Goal: Information Seeking & Learning: Learn about a topic

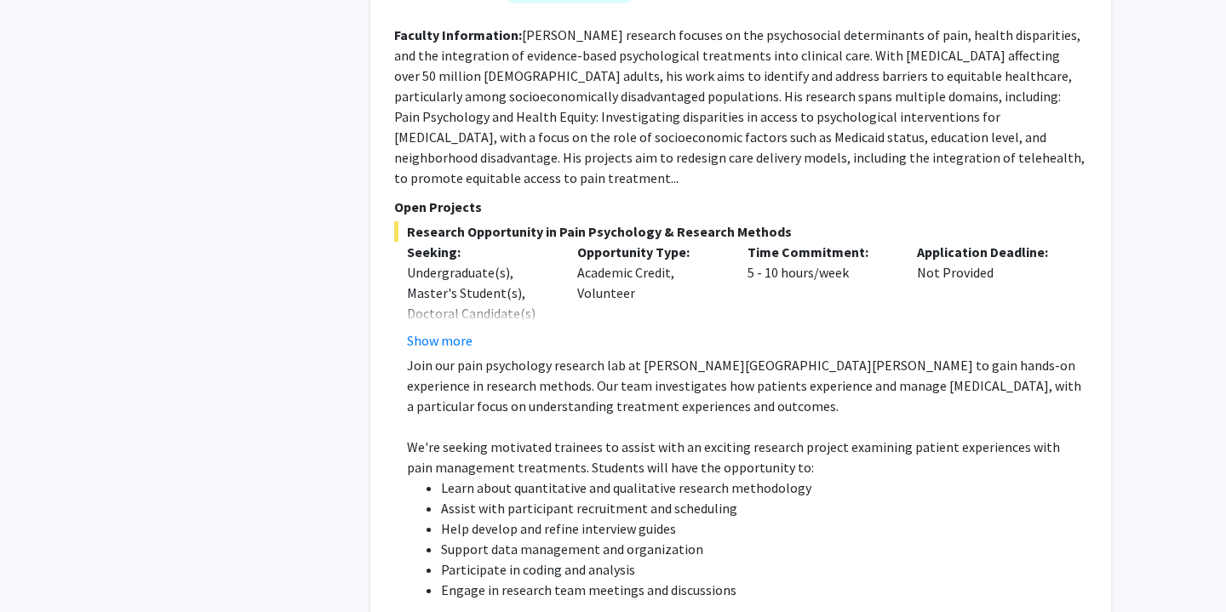
scroll to position [2468, 0]
click at [462, 330] on button "Show more" at bounding box center [440, 340] width 66 height 20
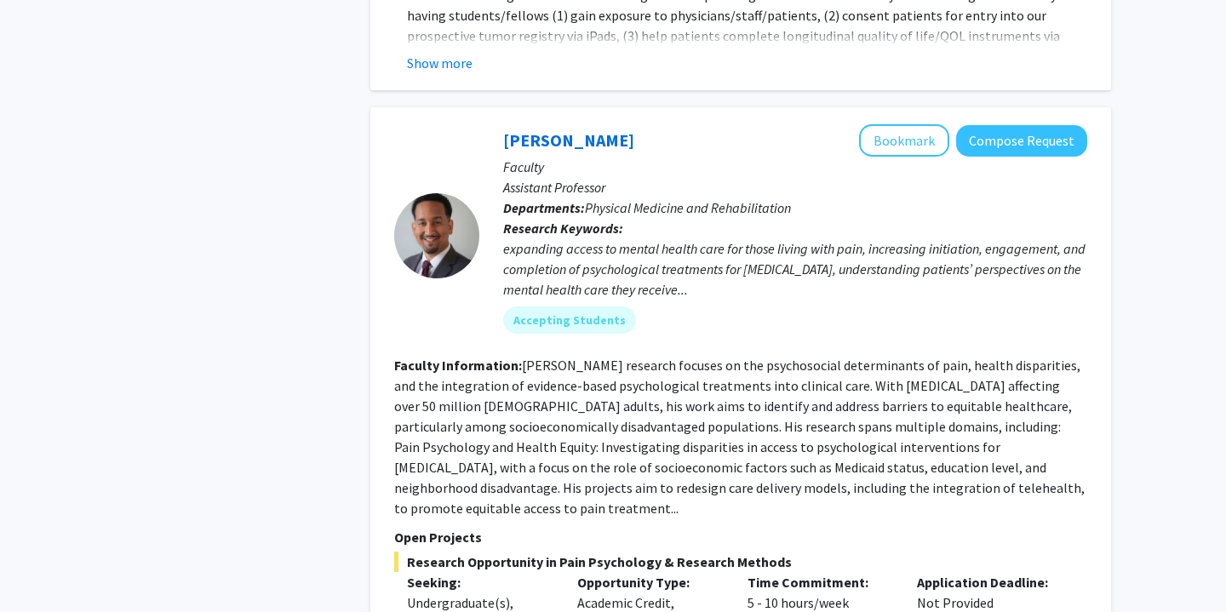
scroll to position [2135, 0]
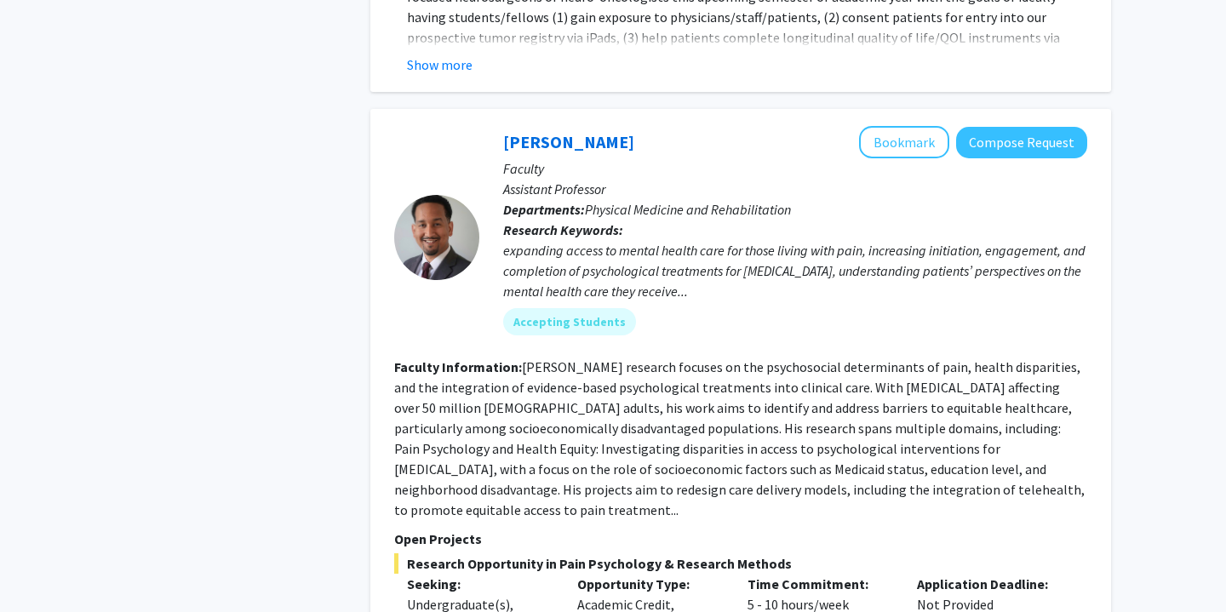
drag, startPoint x: 411, startPoint y: 481, endPoint x: 810, endPoint y: 472, distance: 398.6
click at [810, 554] on span "Research Opportunity in Pain Psychology & Research Methods" at bounding box center [740, 564] width 693 height 20
copy span "esearch Opportunity in Pain Psychology & Research Methods"
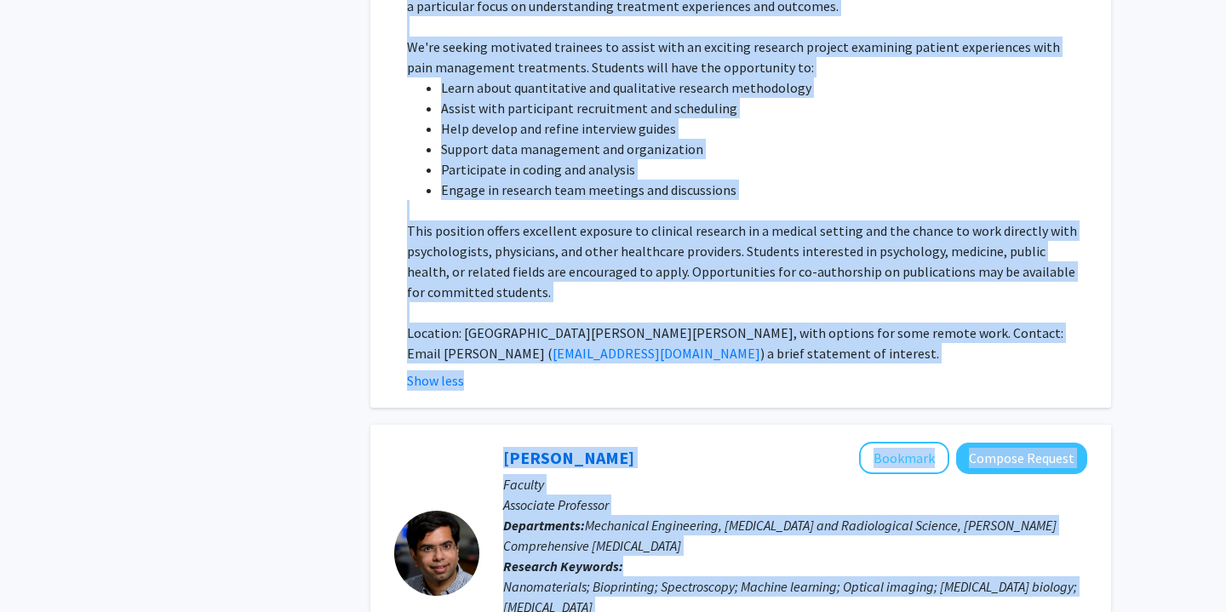
scroll to position [3180, 0]
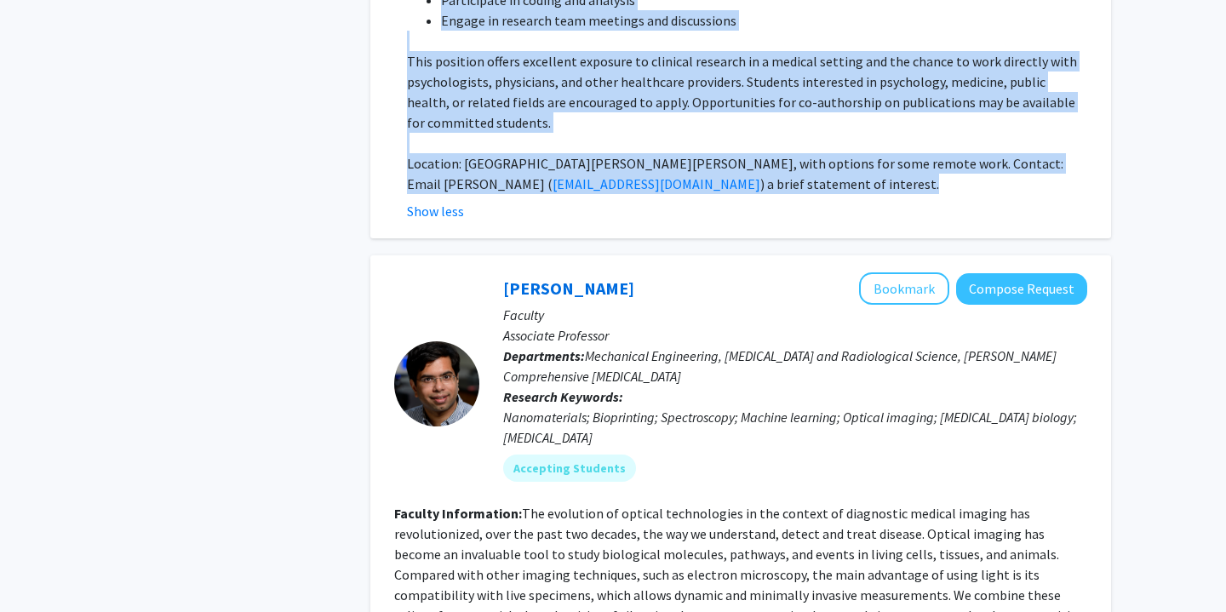
drag, startPoint x: 502, startPoint y: 83, endPoint x: 686, endPoint y: 54, distance: 186.2
copy fg-search-faculty "Fenan Rassu Bookmark Compose Request Faculty Assistant Professor Departments: P…"
